Goal: Contribute content

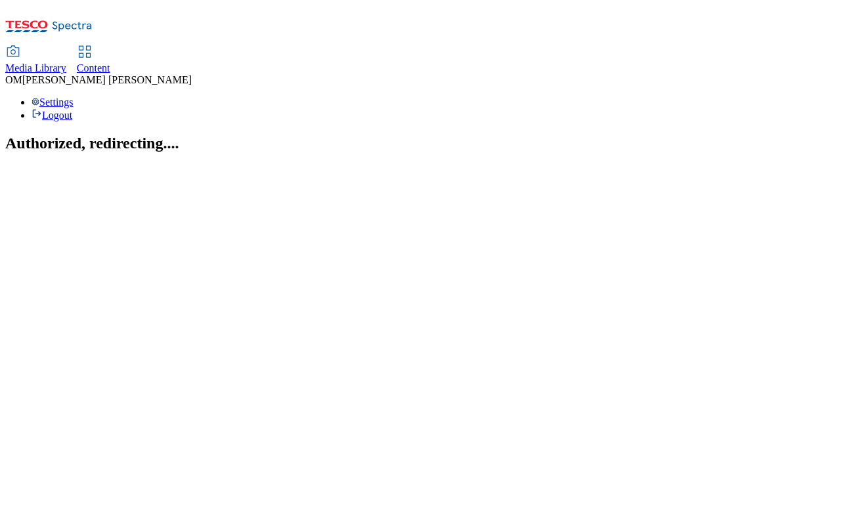
click at [66, 62] on span "Media Library" at bounding box center [35, 67] width 61 height 11
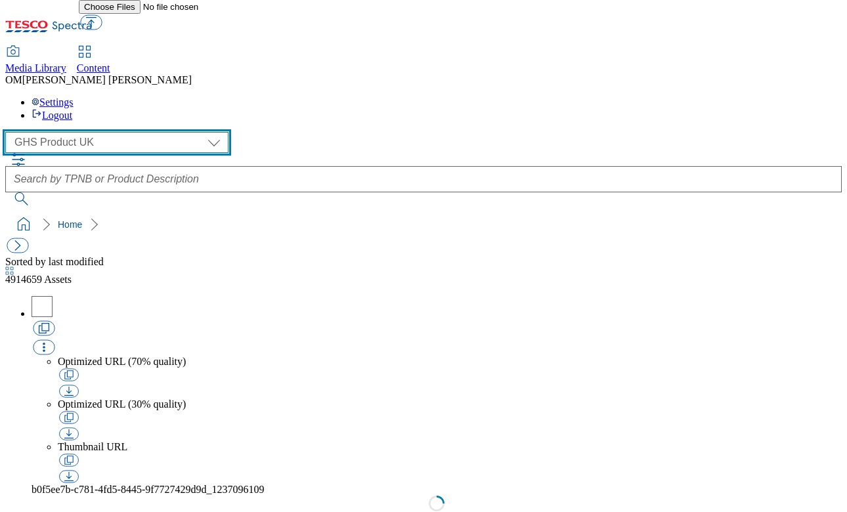
click at [118, 132] on select "GHS Marketing UK GHS Product UK ghs-roi" at bounding box center [116, 142] width 223 height 21
select select "flare-ghs-mktg"
click at [9, 132] on select "GHS Marketing UK GHS Product UK ghs-roi" at bounding box center [116, 142] width 223 height 21
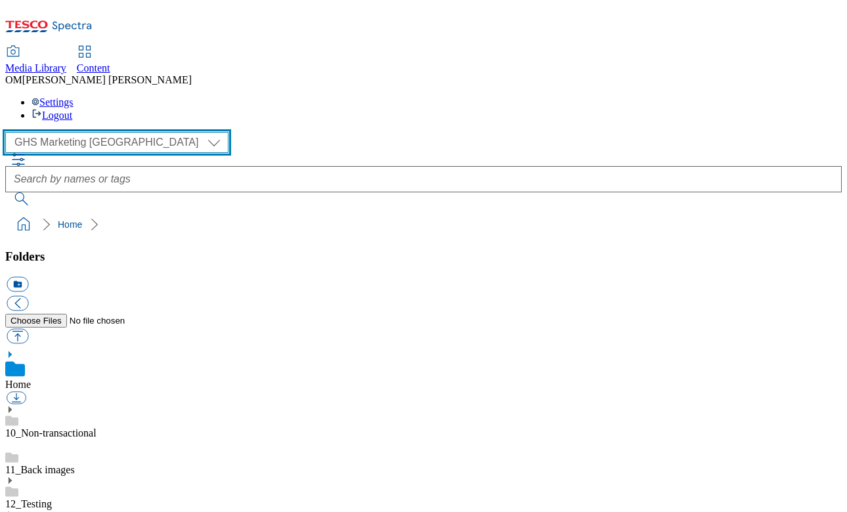
scroll to position [116, 0]
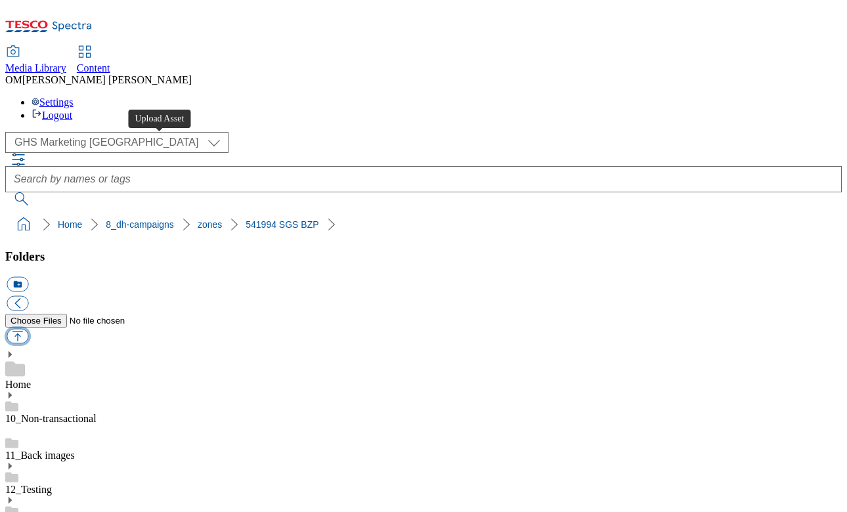
click at [28, 329] on button "button" at bounding box center [18, 336] width 22 height 15
type input "C:\fakepath\137_SGS25_Serve_Up_Roku_GT_Tesco_743x430px@2x.png"
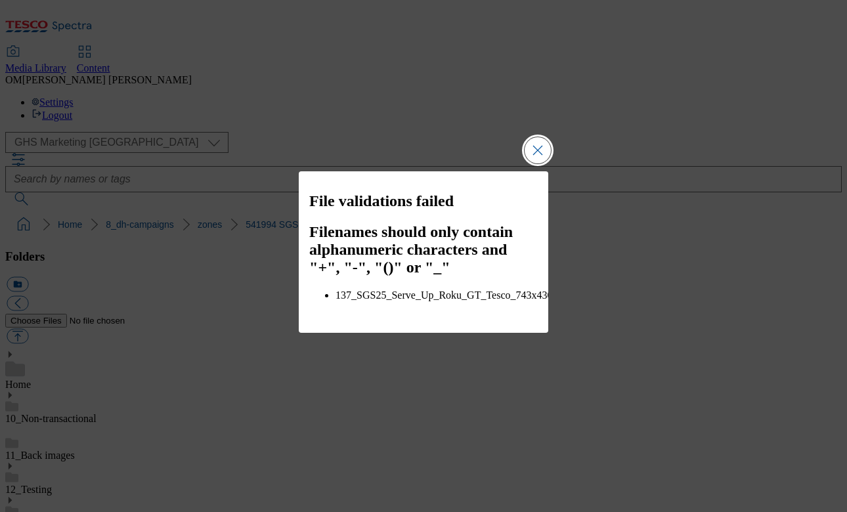
click at [536, 152] on button "Close Modal" at bounding box center [538, 150] width 26 height 26
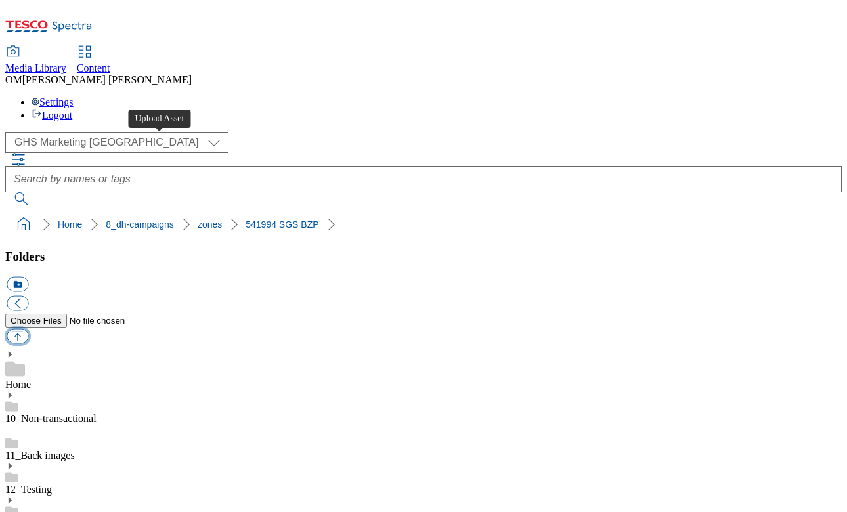
click at [28, 329] on button "button" at bounding box center [18, 336] width 22 height 15
type input "C:\fakepath\137_SGS25_Serve_Up_Roku_GT_Tesco_743x430px2x.png"
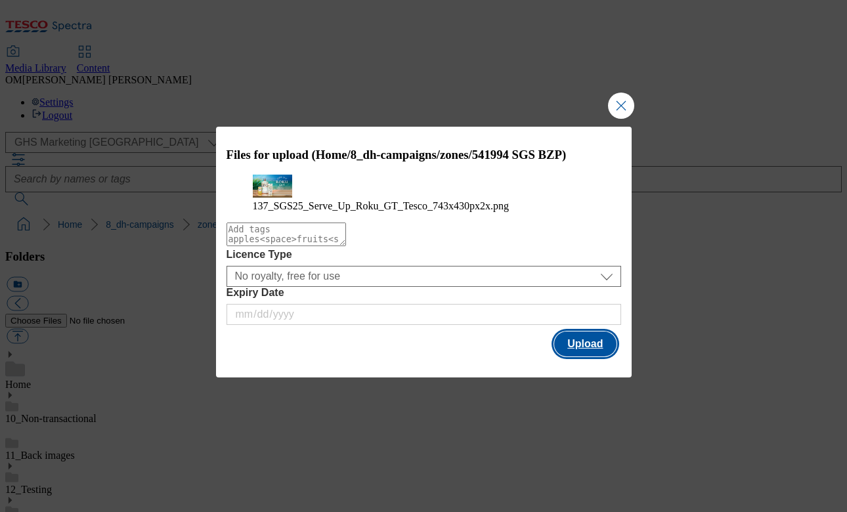
click at [590, 357] on button "Upload" at bounding box center [585, 344] width 62 height 25
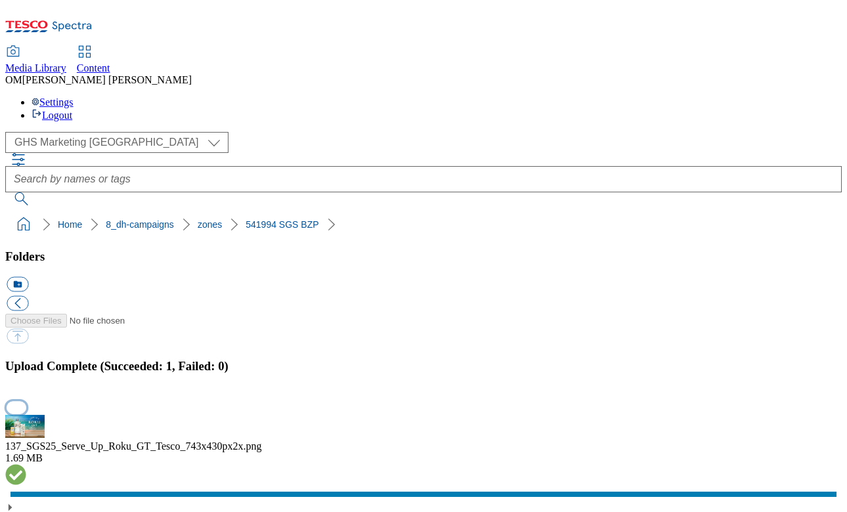
click at [26, 401] on button "button" at bounding box center [17, 407] width 20 height 12
